Goal: Use online tool/utility: Utilize a website feature to perform a specific function

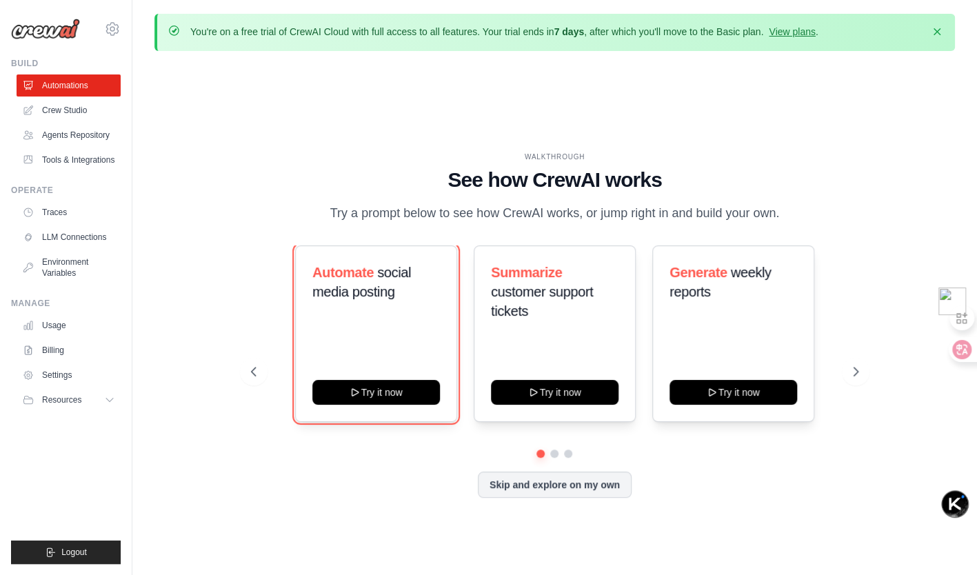
click at [397, 397] on button "Try it now" at bounding box center [376, 392] width 128 height 25
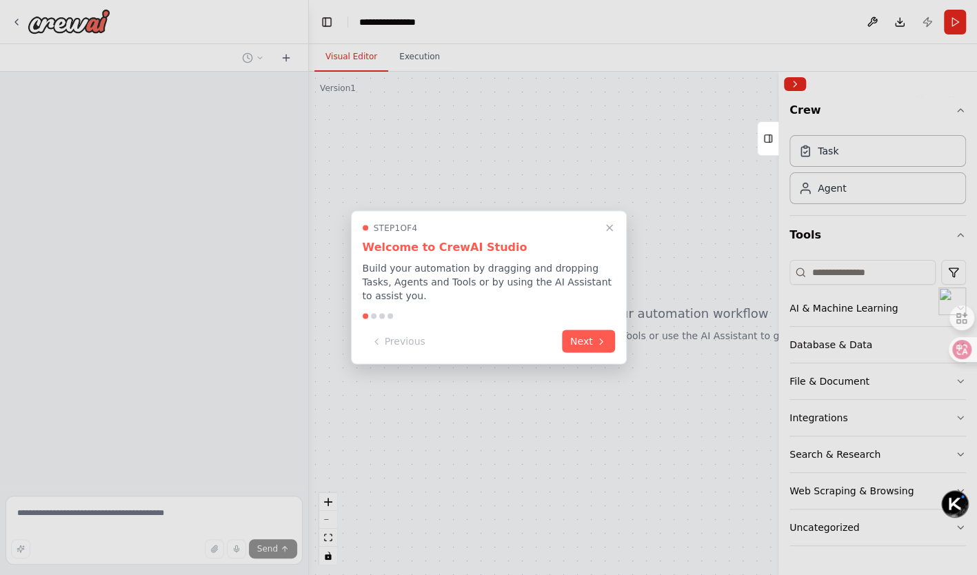
click at [591, 337] on button "Next" at bounding box center [588, 341] width 53 height 23
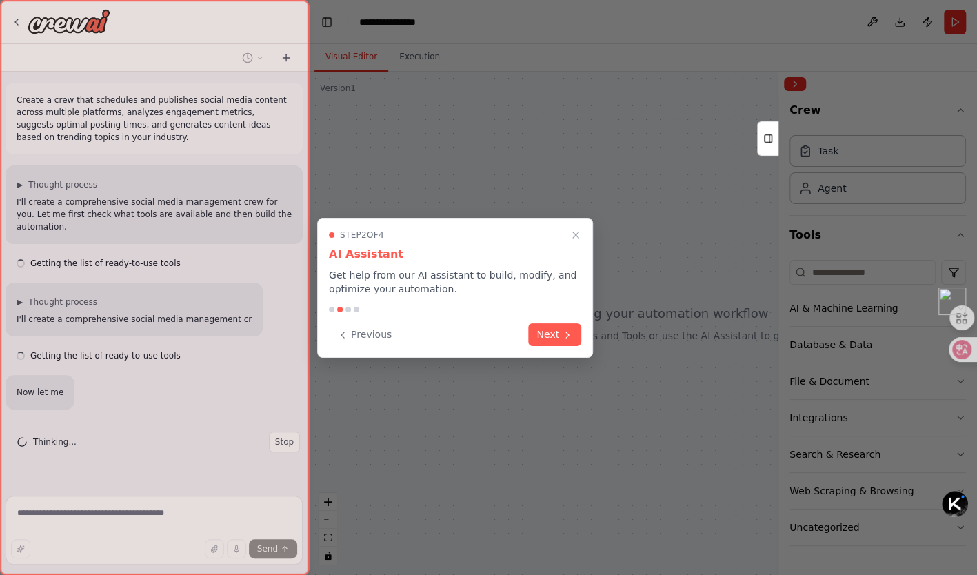
click at [544, 330] on button "Next" at bounding box center [554, 334] width 53 height 23
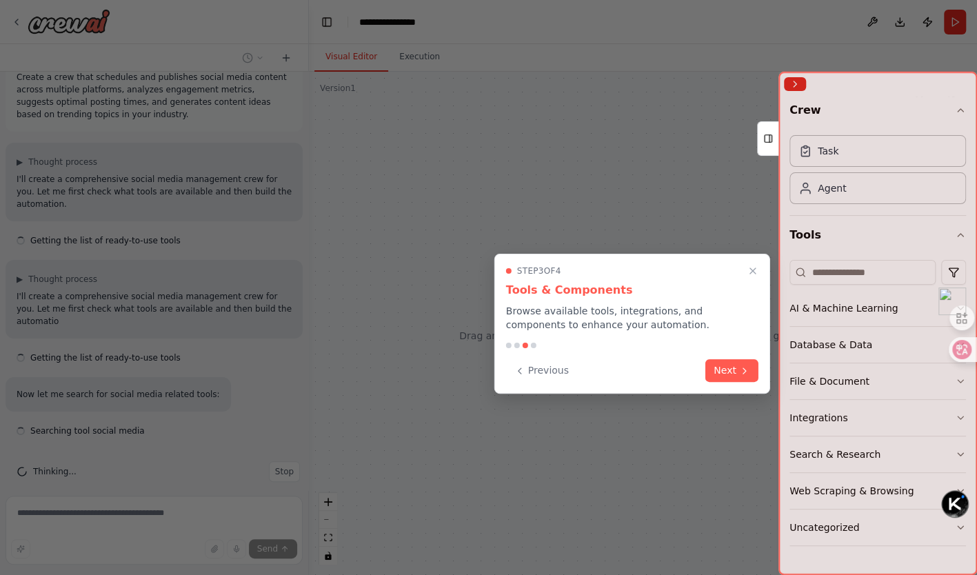
scroll to position [35, 0]
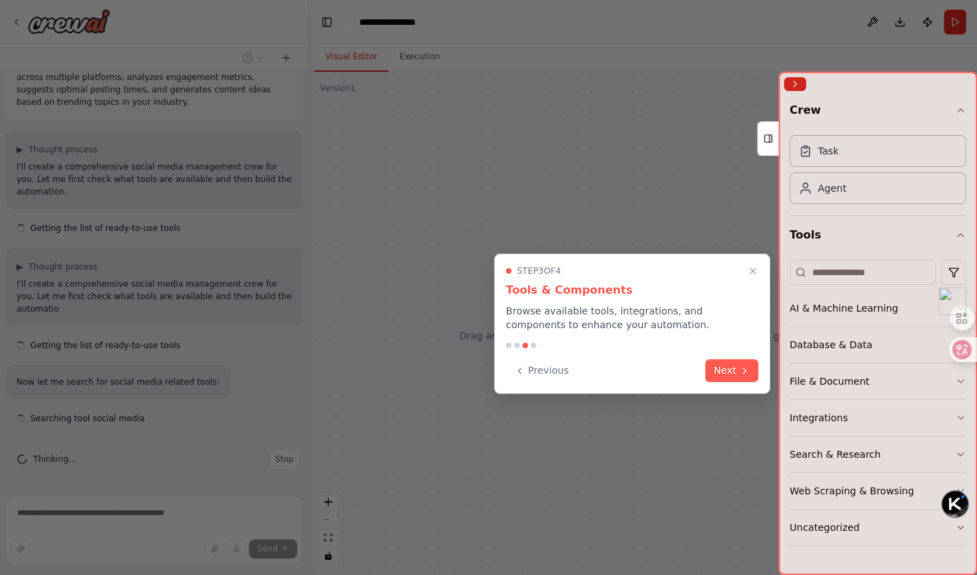
click at [746, 378] on button "Next" at bounding box center [731, 370] width 53 height 23
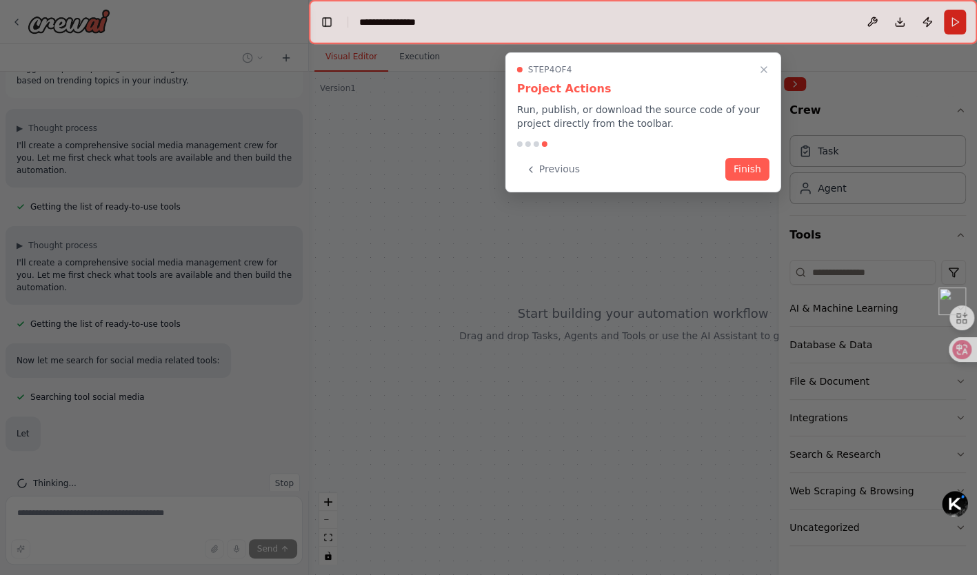
click at [746, 174] on button "Finish" at bounding box center [747, 169] width 44 height 23
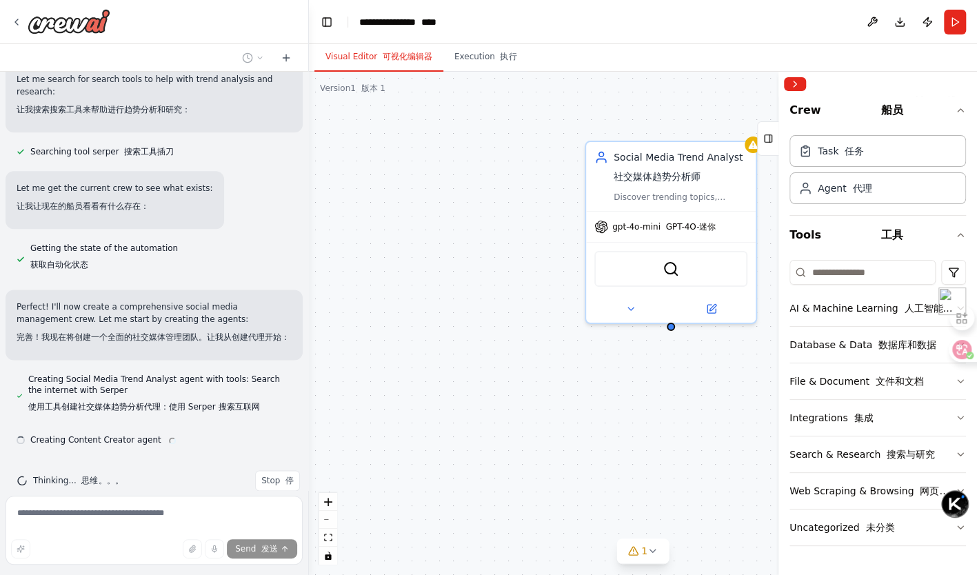
scroll to position [932, 0]
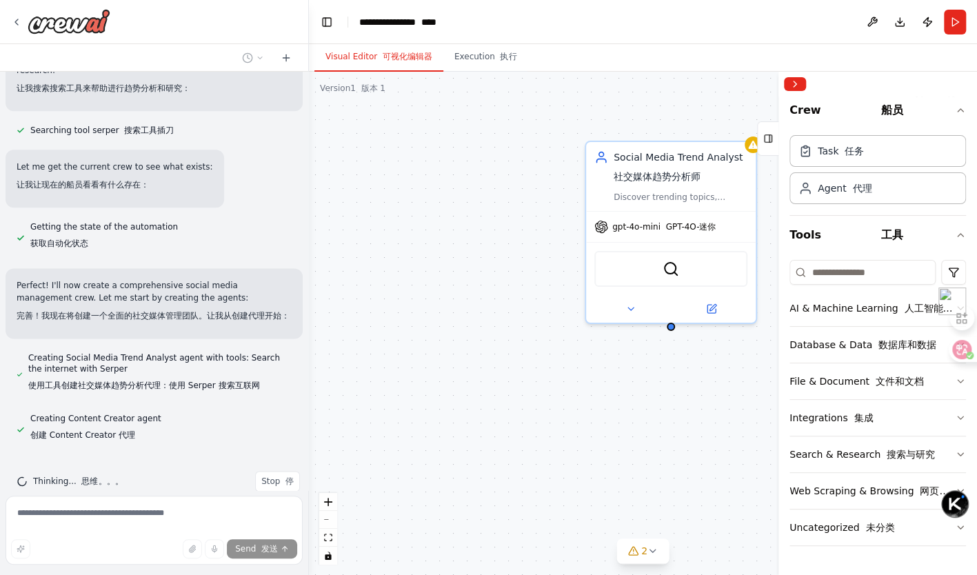
click at [263, 480] on span "Stop 停" at bounding box center [277, 481] width 32 height 11
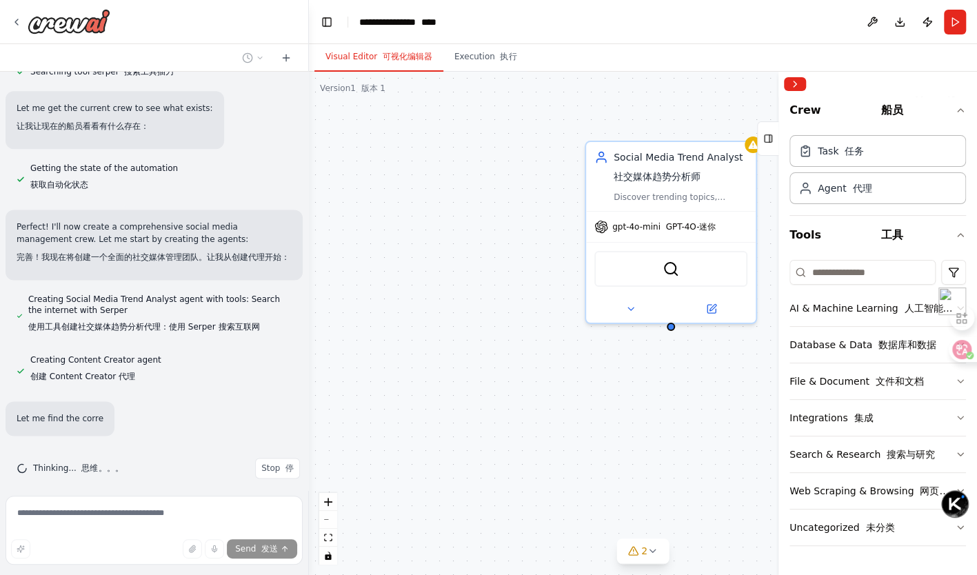
scroll to position [999, 0]
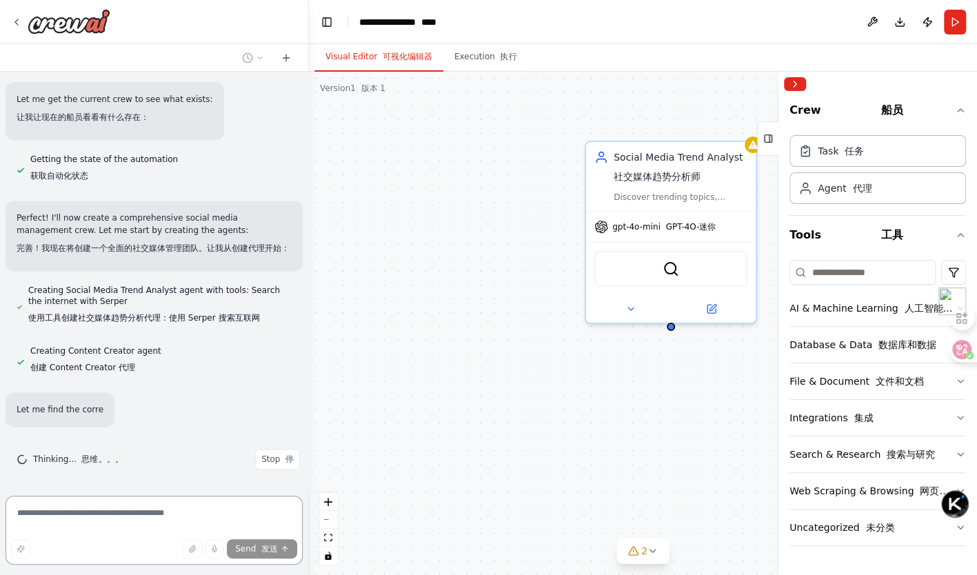
type textarea "**********"
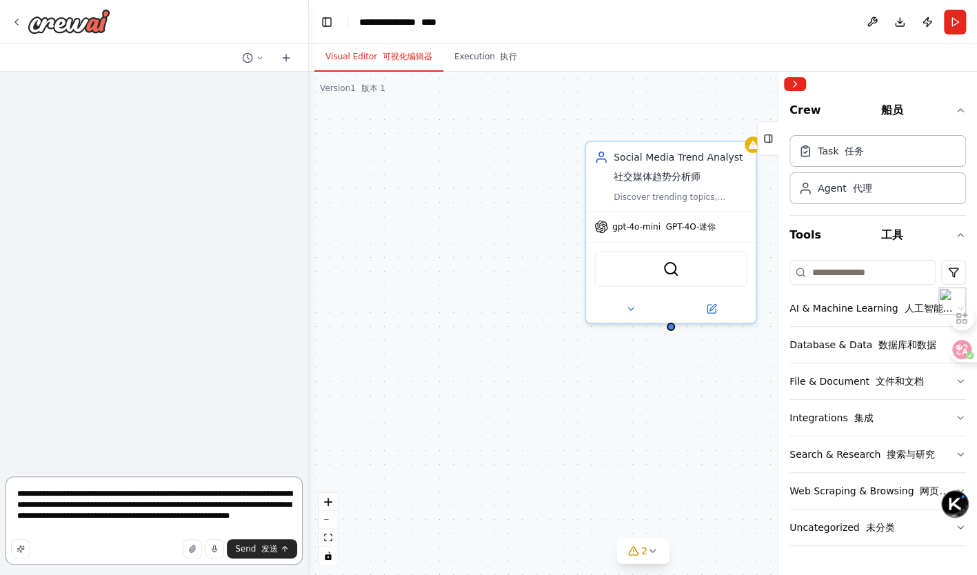
scroll to position [0, 0]
